Goal: Task Accomplishment & Management: Manage account settings

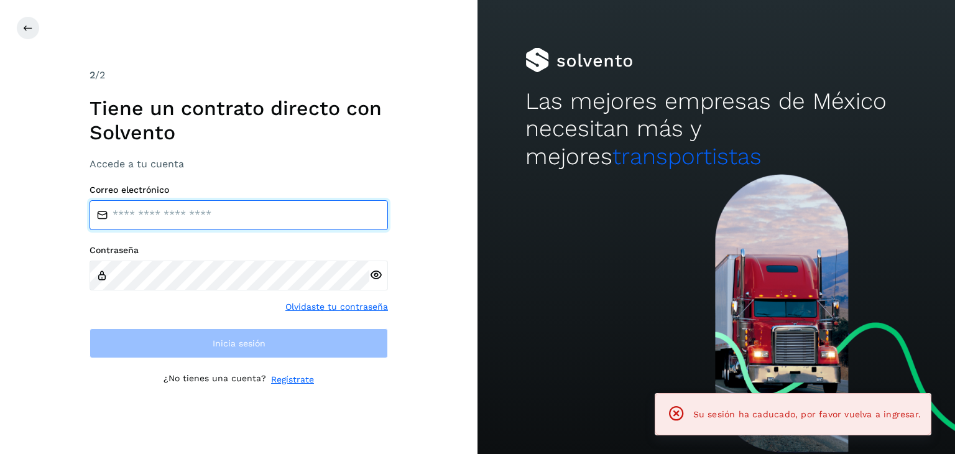
click at [187, 215] on input "email" at bounding box center [239, 215] width 299 height 30
type input "**********"
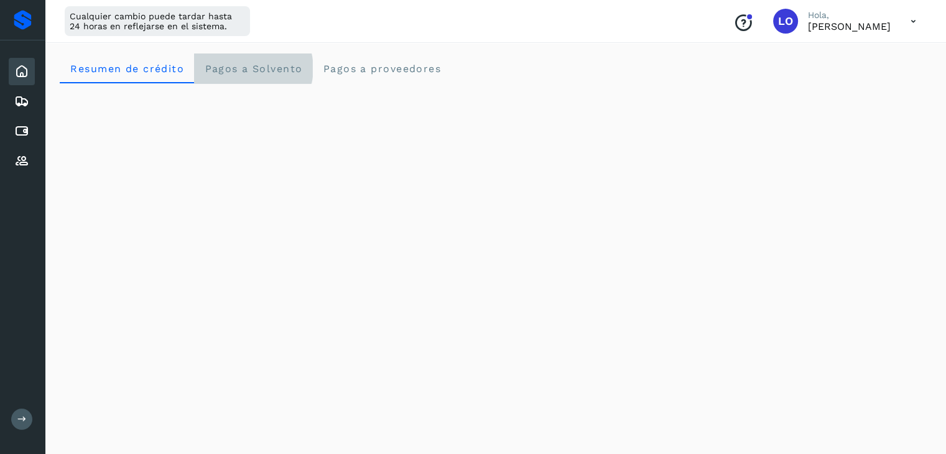
click at [259, 70] on span "Pagos a Solvento" at bounding box center [253, 69] width 98 height 12
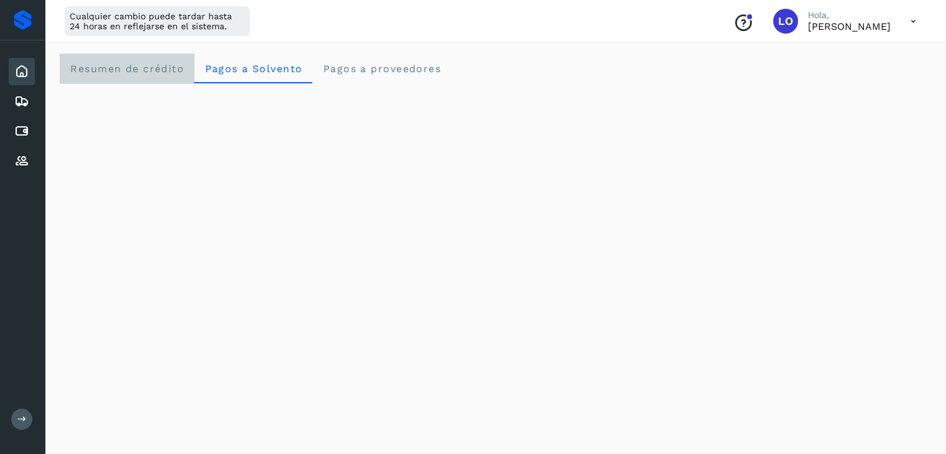
click at [112, 67] on span "Resumen de crédito" at bounding box center [127, 69] width 114 height 12
